Goal: Communication & Community: Answer question/provide support

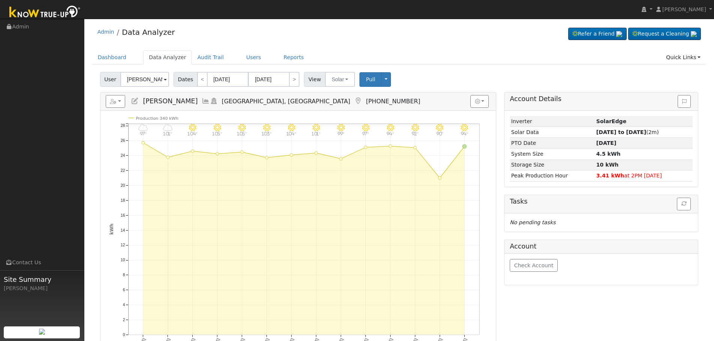
click at [202, 98] on icon at bounding box center [206, 101] width 8 height 7
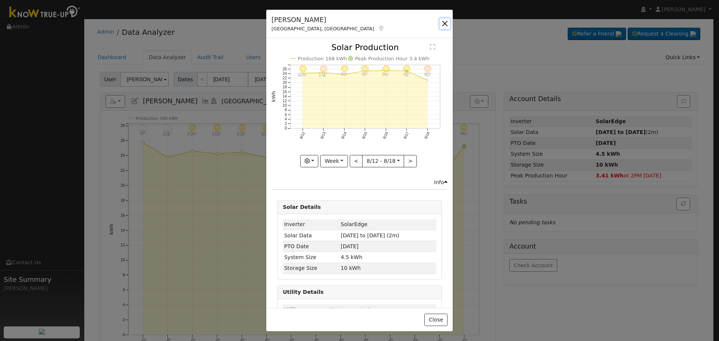
click at [444, 24] on button "button" at bounding box center [445, 23] width 10 height 10
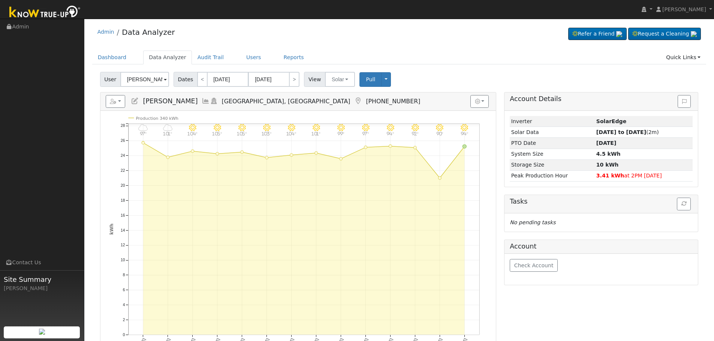
click at [202, 103] on icon at bounding box center [206, 101] width 8 height 7
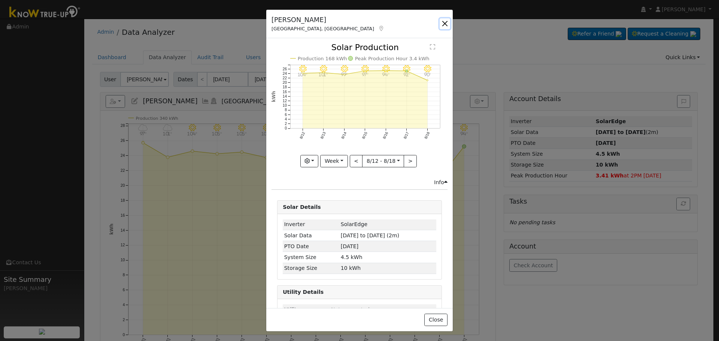
click at [450, 24] on button "button" at bounding box center [445, 23] width 10 height 10
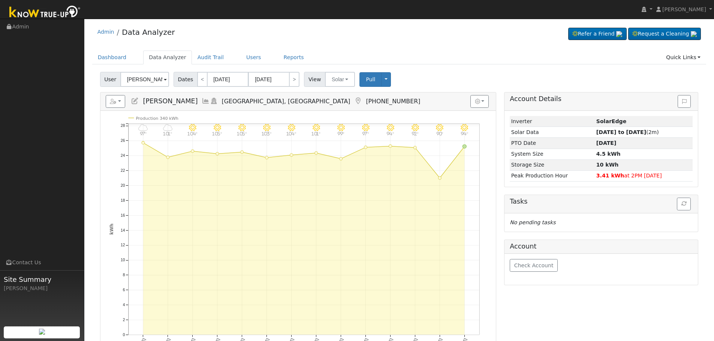
click at [430, 59] on ul "Dashboard Data Analyzer Audit Trail Users Reports Quick Links Quick Add Quick C…" at bounding box center [399, 58] width 614 height 14
click at [202, 101] on icon at bounding box center [206, 101] width 8 height 7
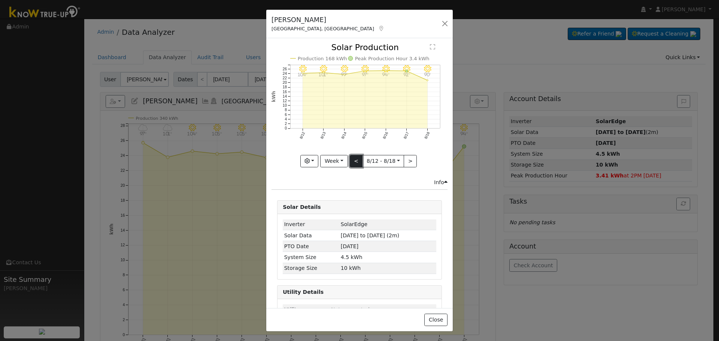
click at [355, 158] on button "<" at bounding box center [356, 161] width 13 height 13
click at [359, 159] on button "<" at bounding box center [356, 161] width 13 height 13
click at [408, 157] on button ">" at bounding box center [410, 161] width 13 height 13
click at [408, 155] on button ">" at bounding box center [410, 161] width 13 height 13
type input "[DATE]"
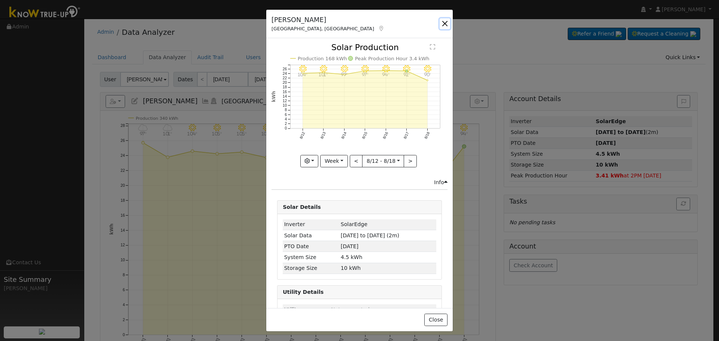
click at [449, 26] on button "button" at bounding box center [445, 23] width 10 height 10
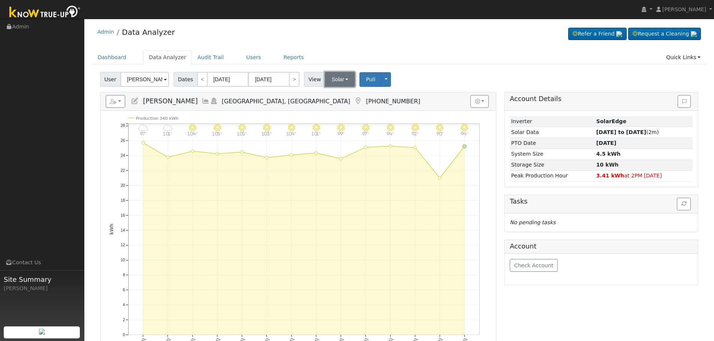
click at [341, 81] on button "Solar" at bounding box center [340, 79] width 30 height 15
click at [341, 95] on link "Utility" at bounding box center [350, 96] width 52 height 10
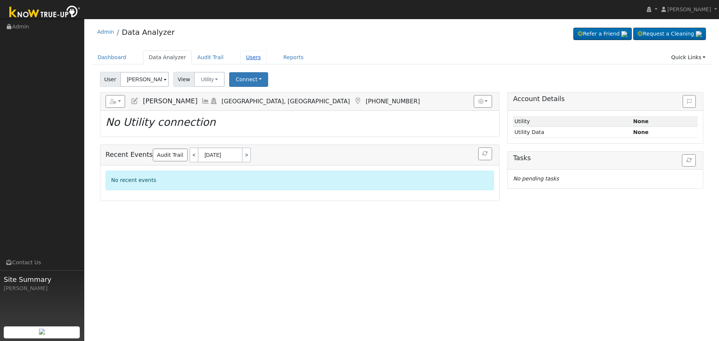
click at [247, 57] on link "Users" at bounding box center [254, 58] width 26 height 14
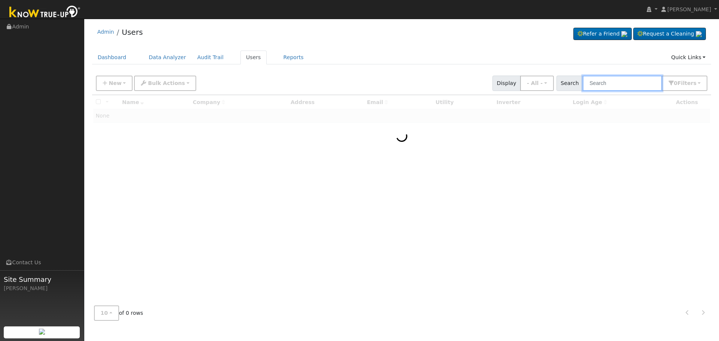
click at [607, 82] on input "text" at bounding box center [622, 83] width 79 height 15
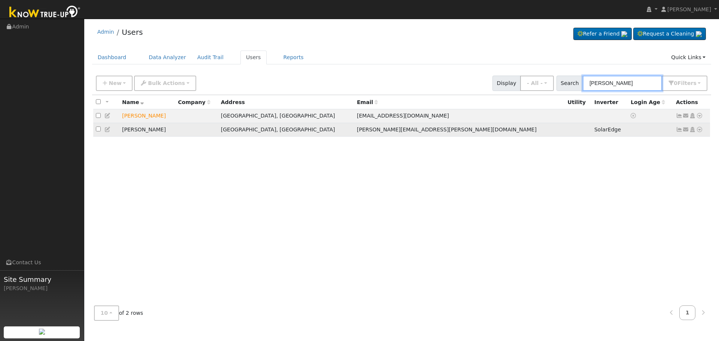
type input "[PERSON_NAME]"
click at [687, 130] on icon at bounding box center [686, 129] width 7 height 5
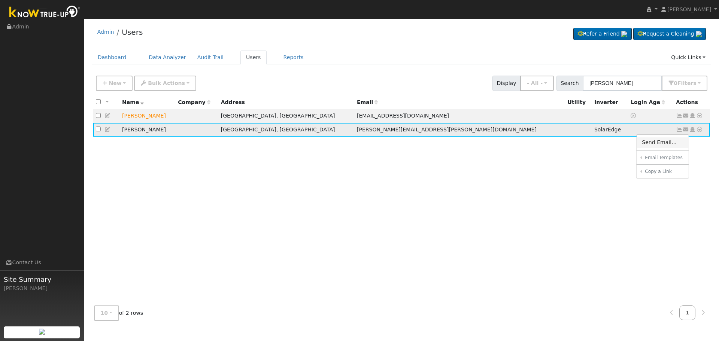
click at [672, 145] on link "Send Email..." at bounding box center [663, 142] width 52 height 10
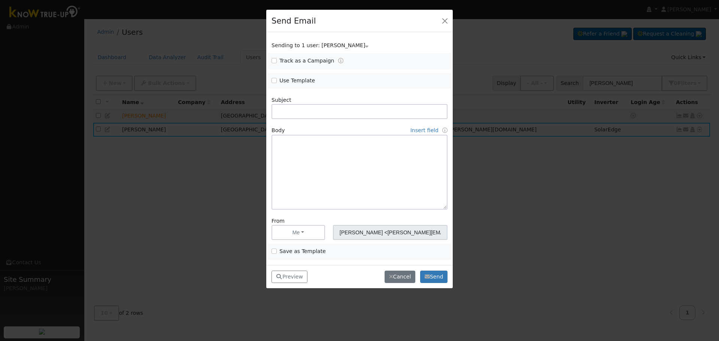
click at [291, 85] on div "Use Template" at bounding box center [314, 81] width 92 height 9
click at [278, 80] on span "Use Template" at bounding box center [314, 81] width 84 height 8
click at [276, 80] on input "Use Template" at bounding box center [274, 80] width 5 height 5
checkbox input "true"
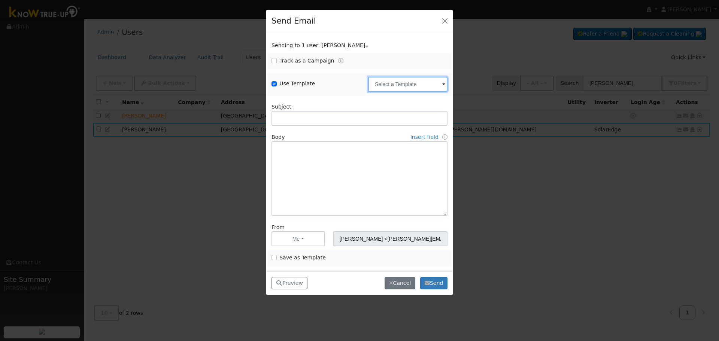
click at [416, 79] on input "text" at bounding box center [407, 84] width 79 height 15
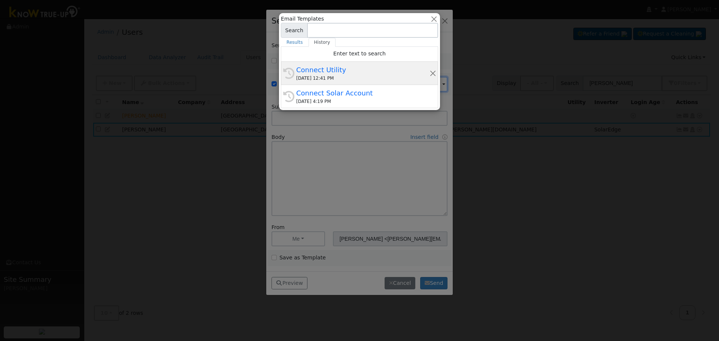
click at [359, 74] on div "Connect Utility" at bounding box center [362, 70] width 133 height 10
type input "Connect Utility"
type textarea "Hello, Please use the link below to connect your utility company to Know True-U…"
type input "Know True-Up <[EMAIL_ADDRESS][DOMAIN_NAME]>"
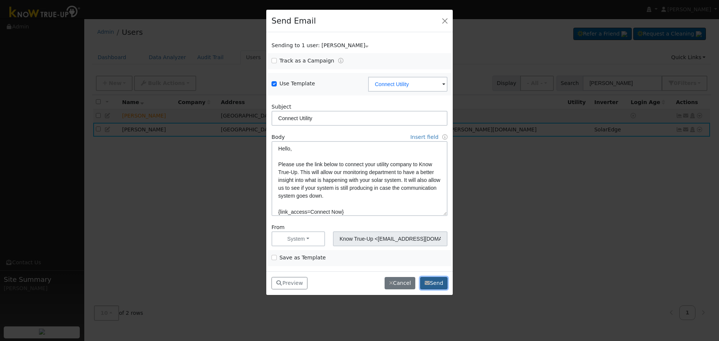
click at [446, 285] on button "Send" at bounding box center [433, 283] width 27 height 13
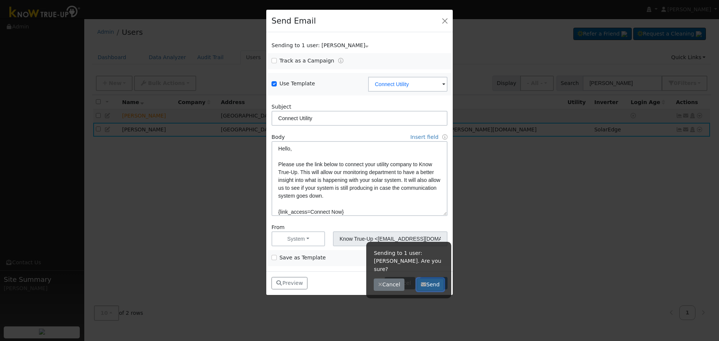
click at [431, 279] on button "Send" at bounding box center [430, 285] width 27 height 13
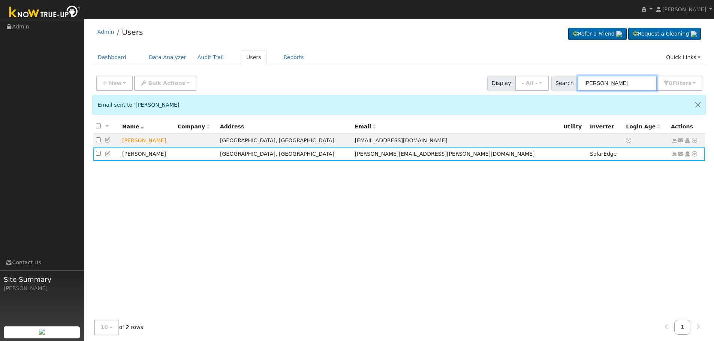
drag, startPoint x: 607, startPoint y: 81, endPoint x: 556, endPoint y: 90, distance: 52.0
click at [556, 90] on div "Search [PERSON_NAME] 0 Filter s Role Show - All - Show Leads Admin Billing Admi…" at bounding box center [627, 83] width 154 height 15
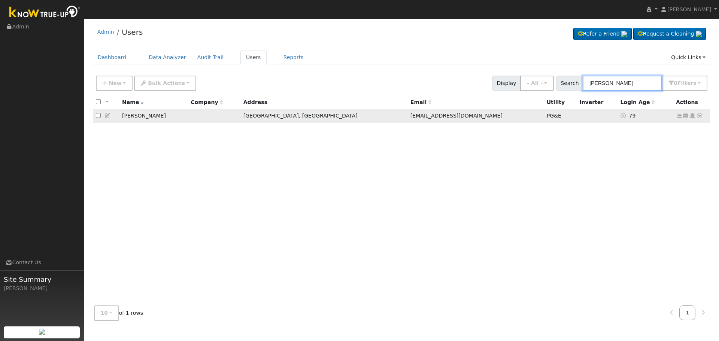
type input "[PERSON_NAME]"
click at [678, 116] on icon at bounding box center [679, 115] width 7 height 5
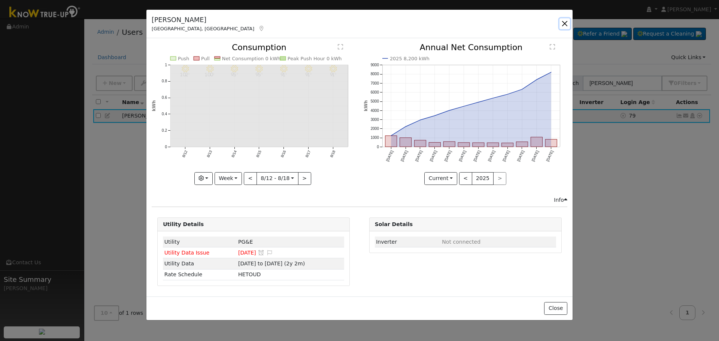
click at [568, 23] on button "button" at bounding box center [565, 23] width 10 height 10
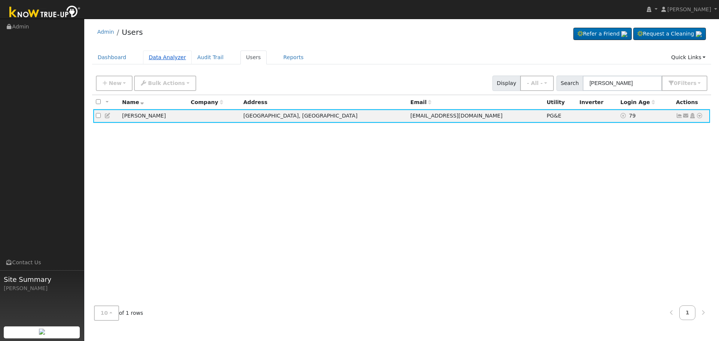
click at [151, 51] on link "Data Analyzer" at bounding box center [167, 58] width 49 height 14
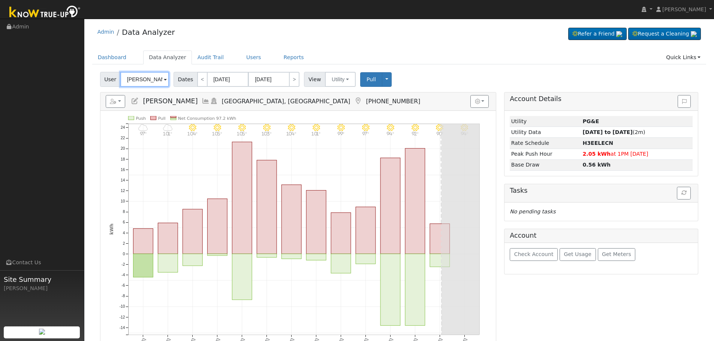
click at [141, 76] on input "[PERSON_NAME]" at bounding box center [144, 79] width 49 height 15
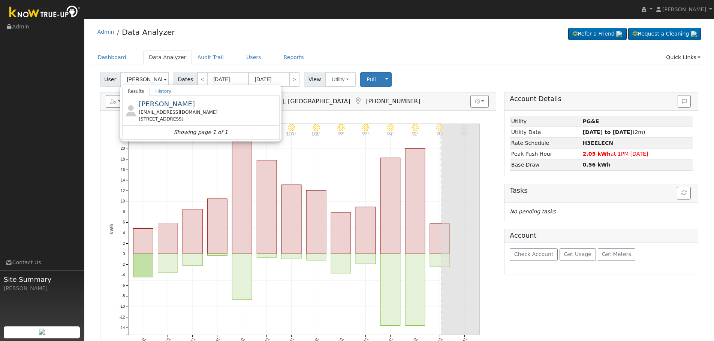
click at [173, 106] on span "[PERSON_NAME]" at bounding box center [167, 104] width 56 height 8
type input "[PERSON_NAME]"
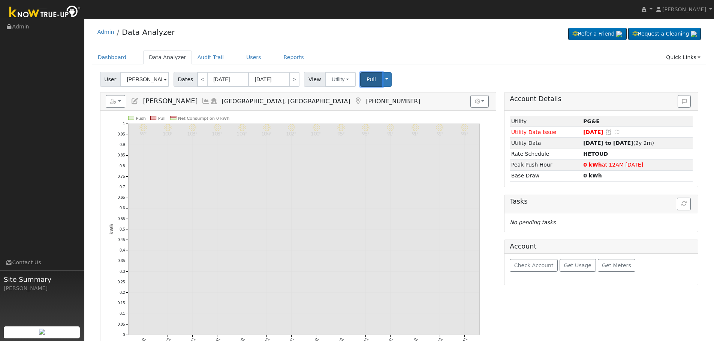
click at [366, 82] on span "Pull" at bounding box center [370, 79] width 9 height 6
